Goal: Information Seeking & Learning: Learn about a topic

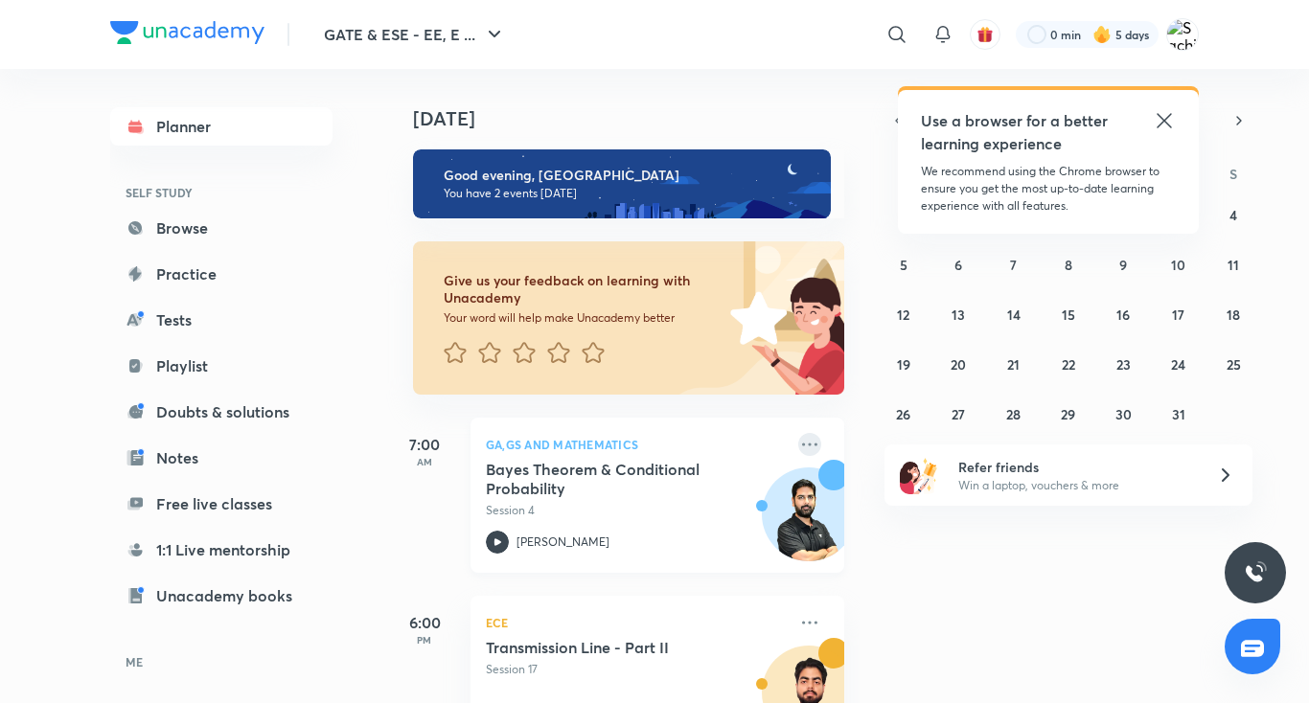
click at [802, 444] on icon at bounding box center [809, 444] width 15 height 3
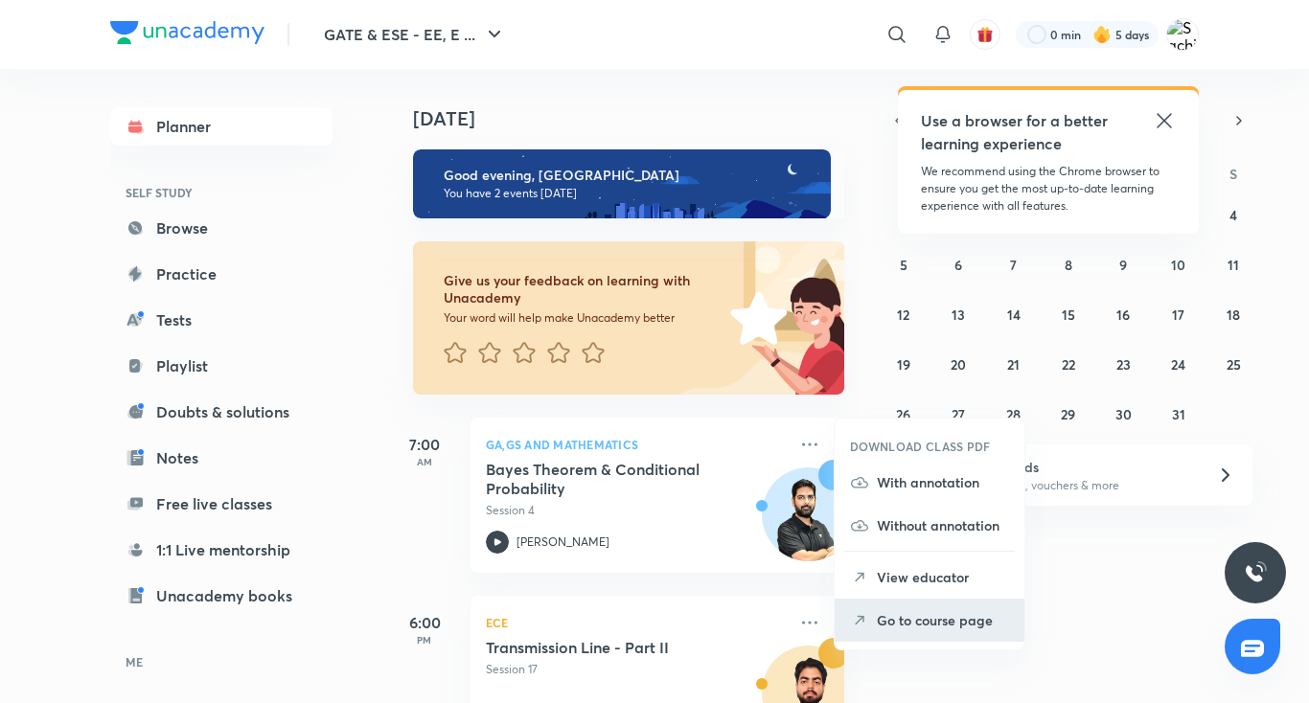
click at [898, 611] on p "Go to course page" at bounding box center [943, 620] width 132 height 20
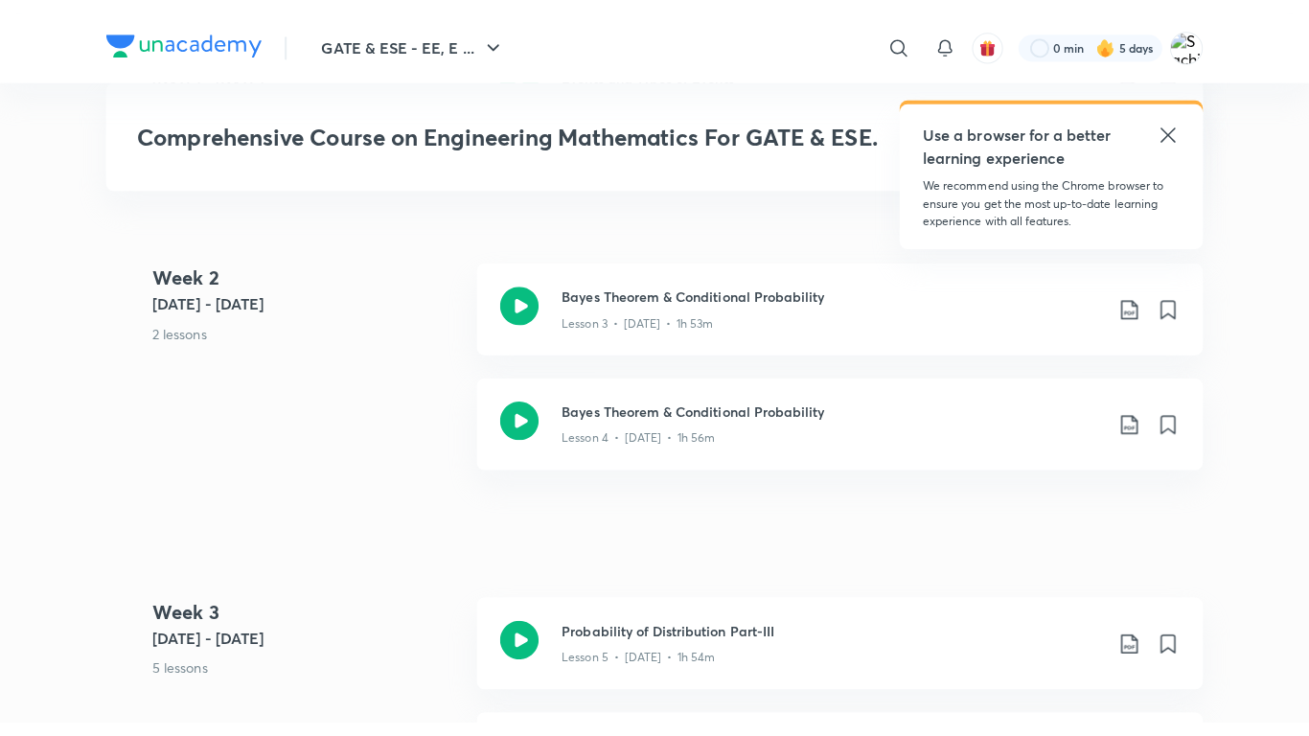
scroll to position [1150, 0]
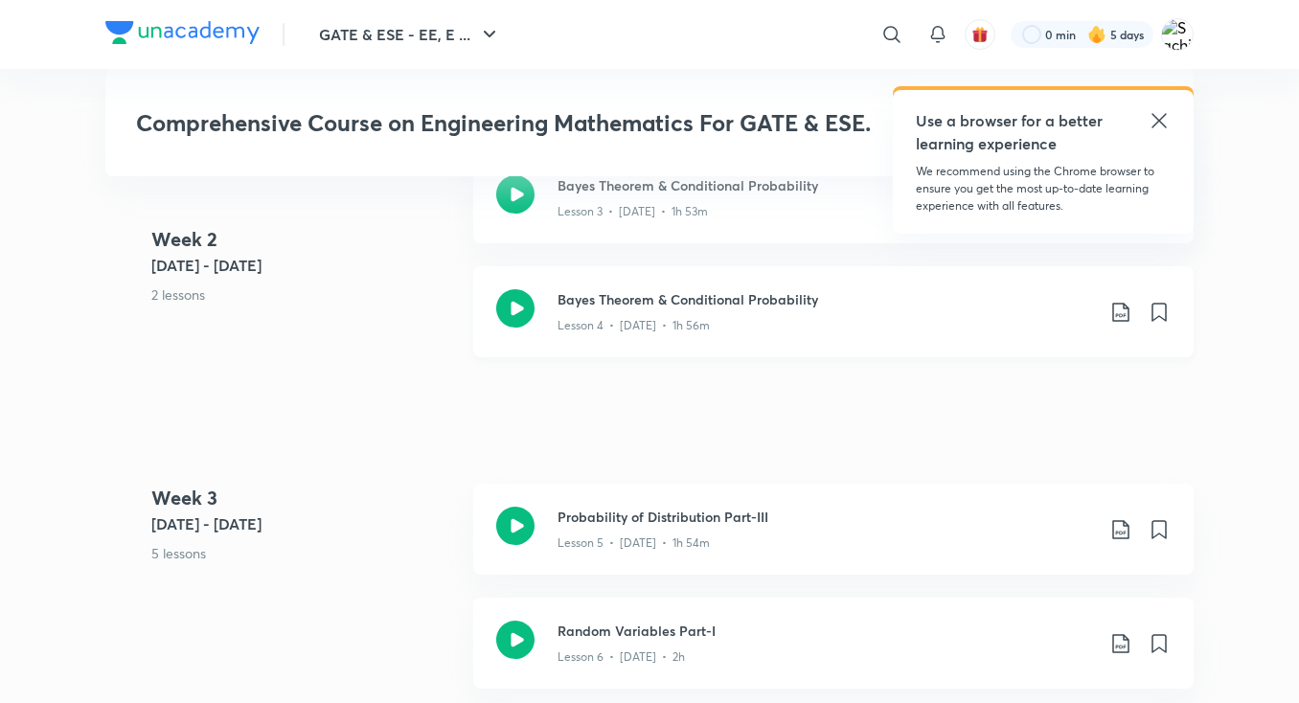
click at [514, 309] on icon at bounding box center [515, 308] width 38 height 38
